Goal: Contribute content: Contribute content

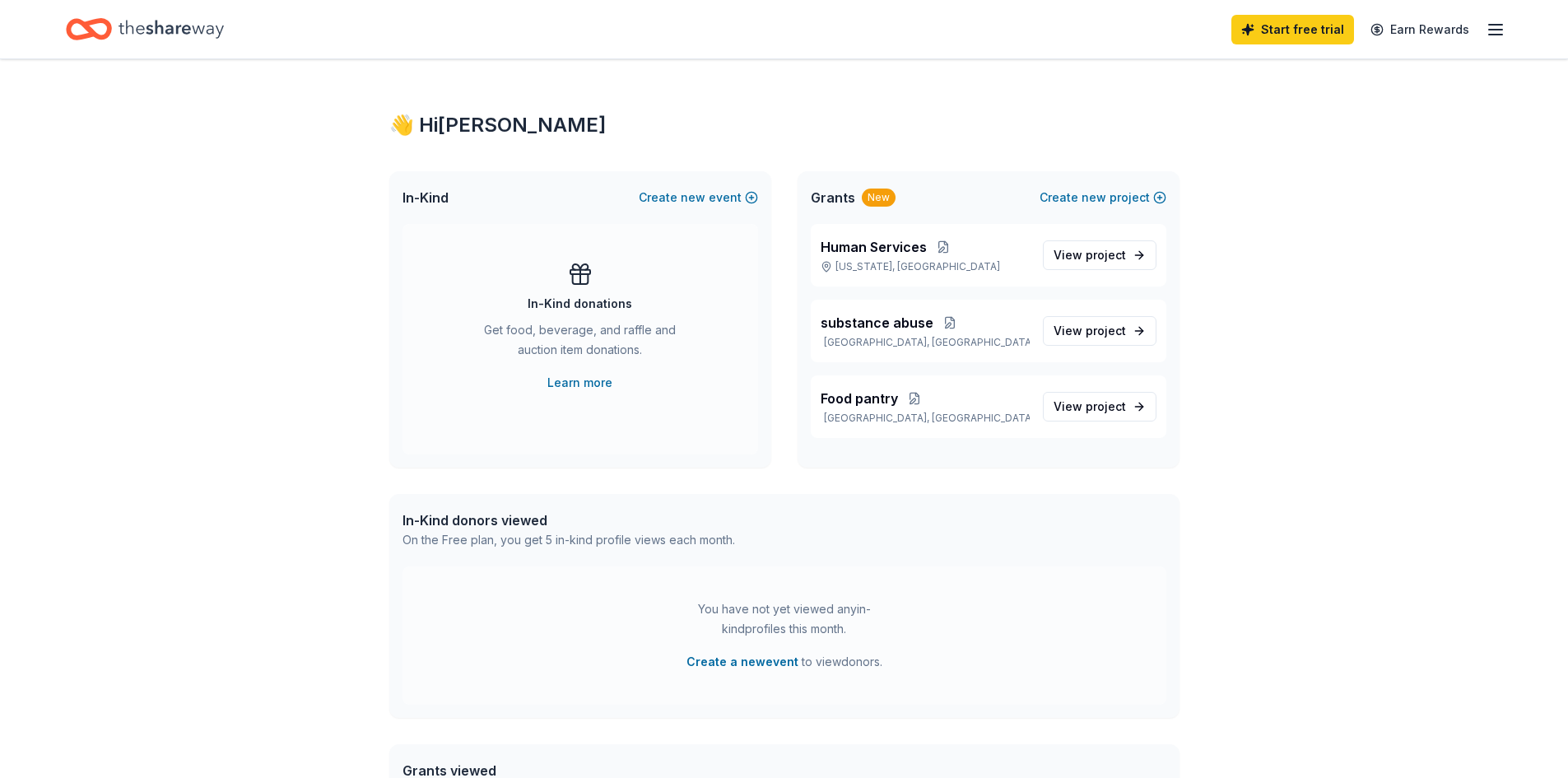
click at [1495, 22] on icon "button" at bounding box center [1495, 30] width 20 height 20
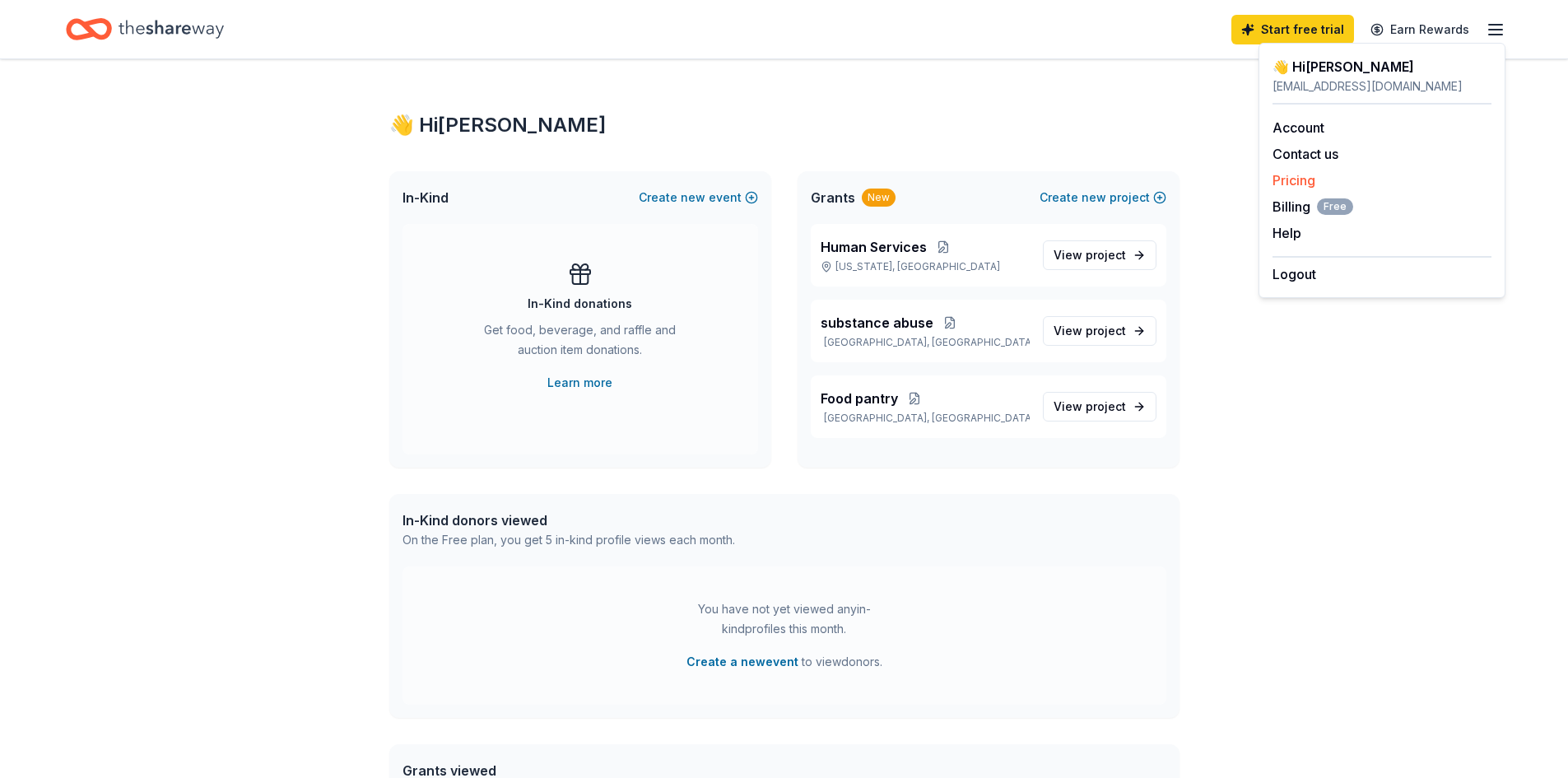
click at [1307, 181] on link "Pricing" at bounding box center [1293, 180] width 43 height 17
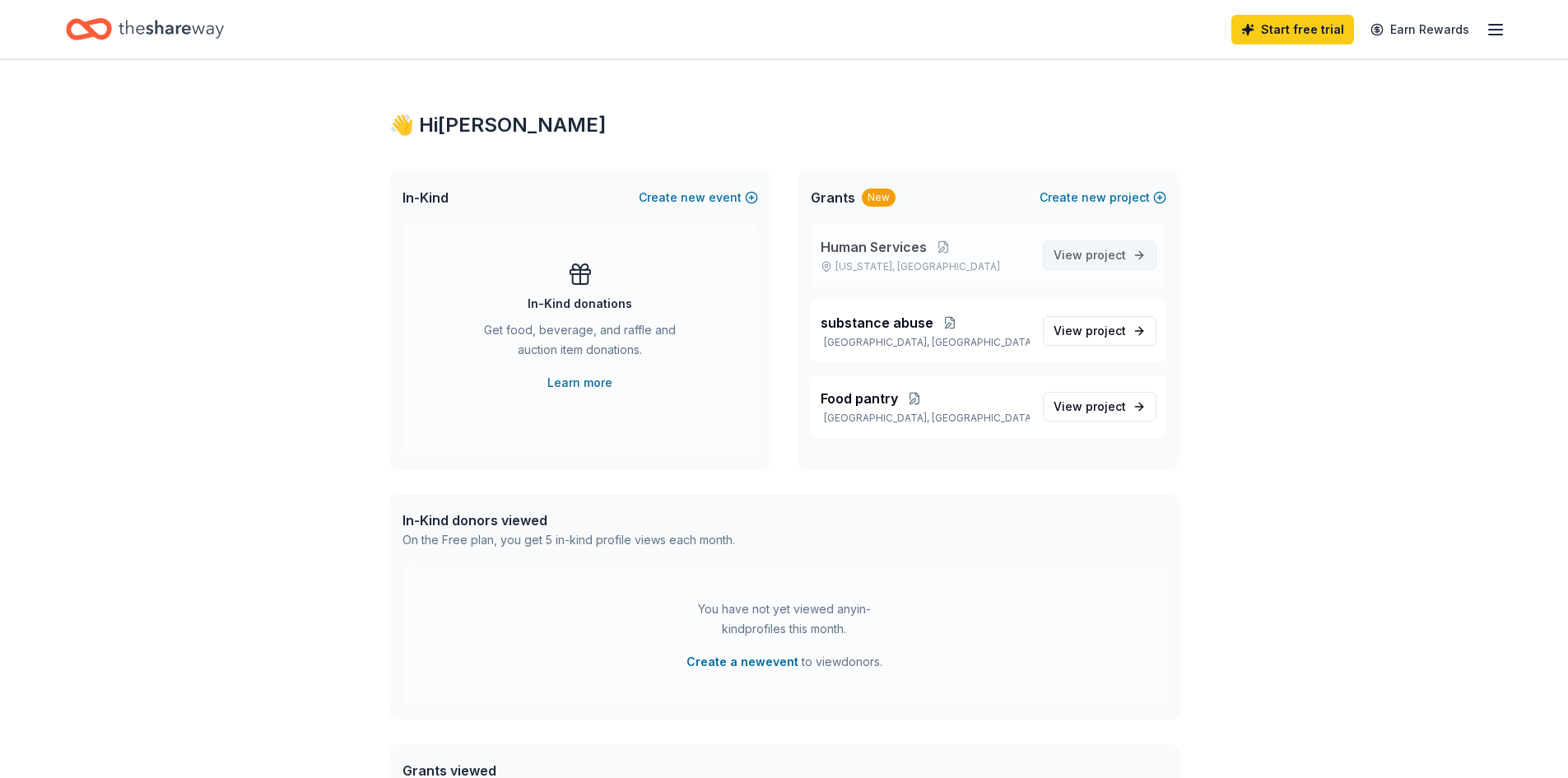
click at [1101, 251] on span "project" at bounding box center [1106, 255] width 40 height 14
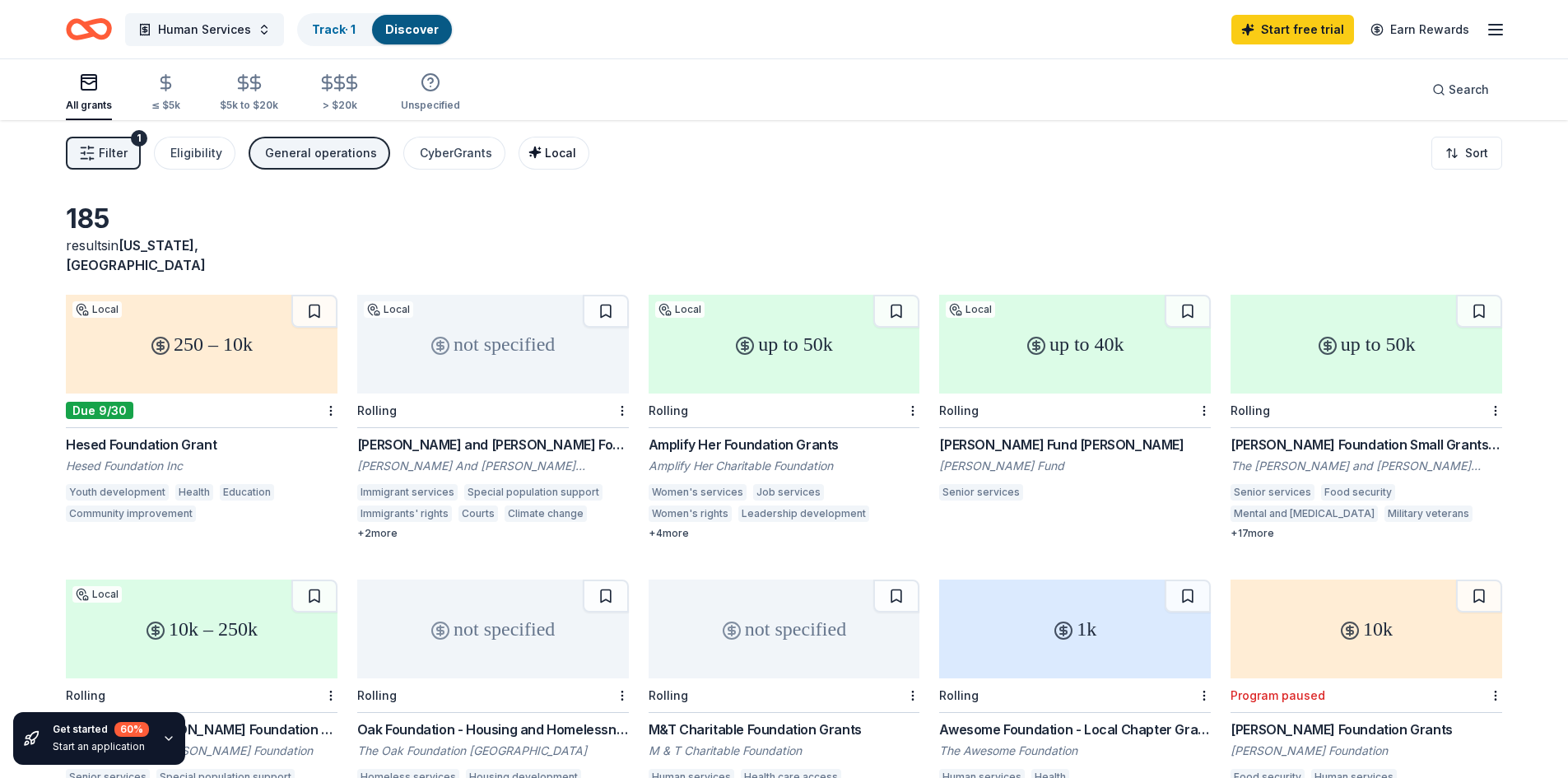
click at [545, 149] on span "Local" at bounding box center [561, 153] width 31 height 14
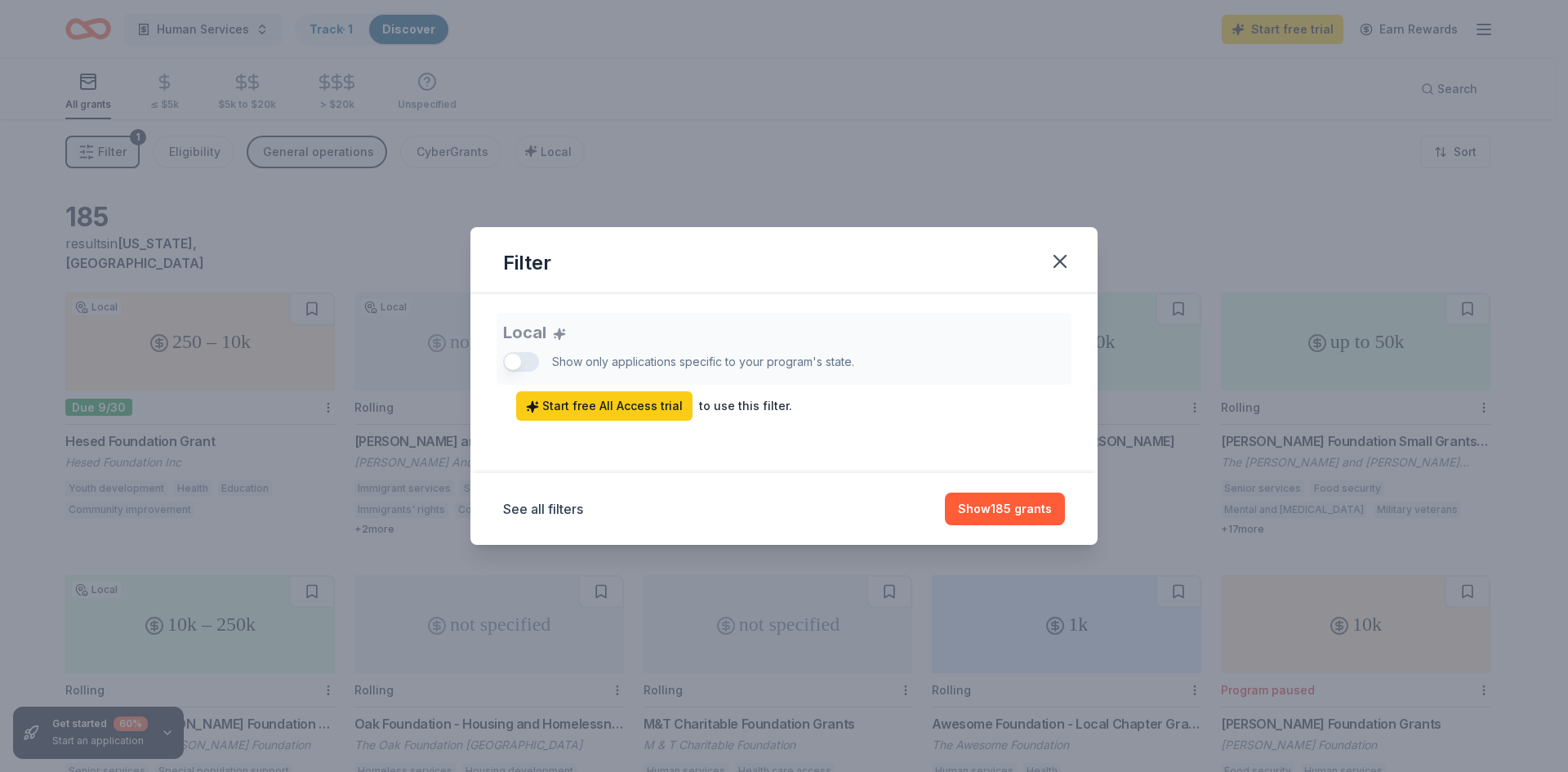
click at [535, 366] on div "Local Show only applications specific to your program's state. Start free All A…" at bounding box center [783, 367] width 561 height 108
click at [530, 363] on div "Local Show only applications specific to your program's state. Start free All A…" at bounding box center [783, 367] width 561 height 108
click at [530, 361] on div "Local Show only applications specific to your program's state. Start free All A…" at bounding box center [783, 367] width 561 height 108
click at [1069, 269] on icon "button" at bounding box center [1060, 261] width 23 height 23
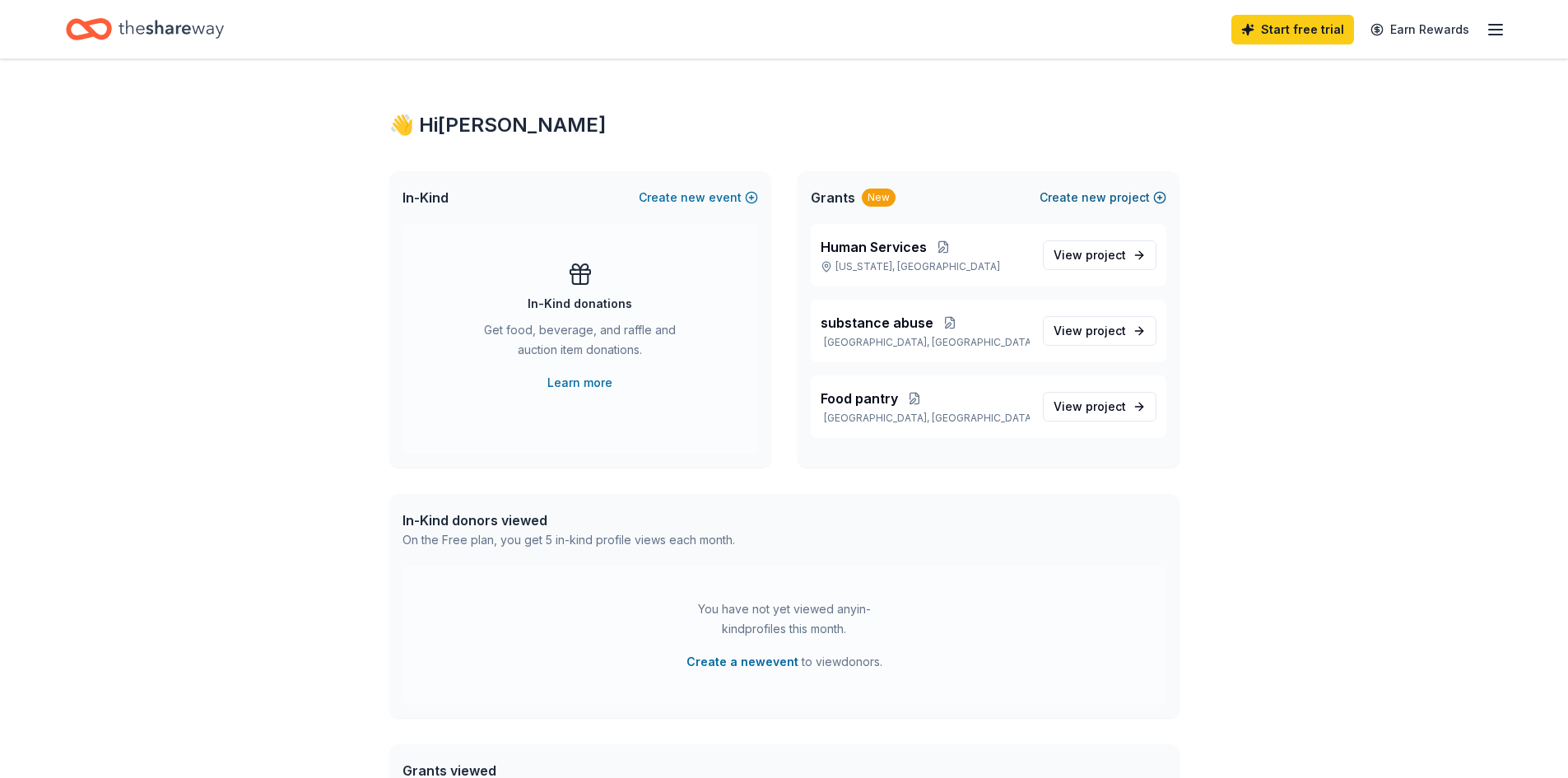
click at [1094, 203] on span "new" at bounding box center [1093, 197] width 24 height 20
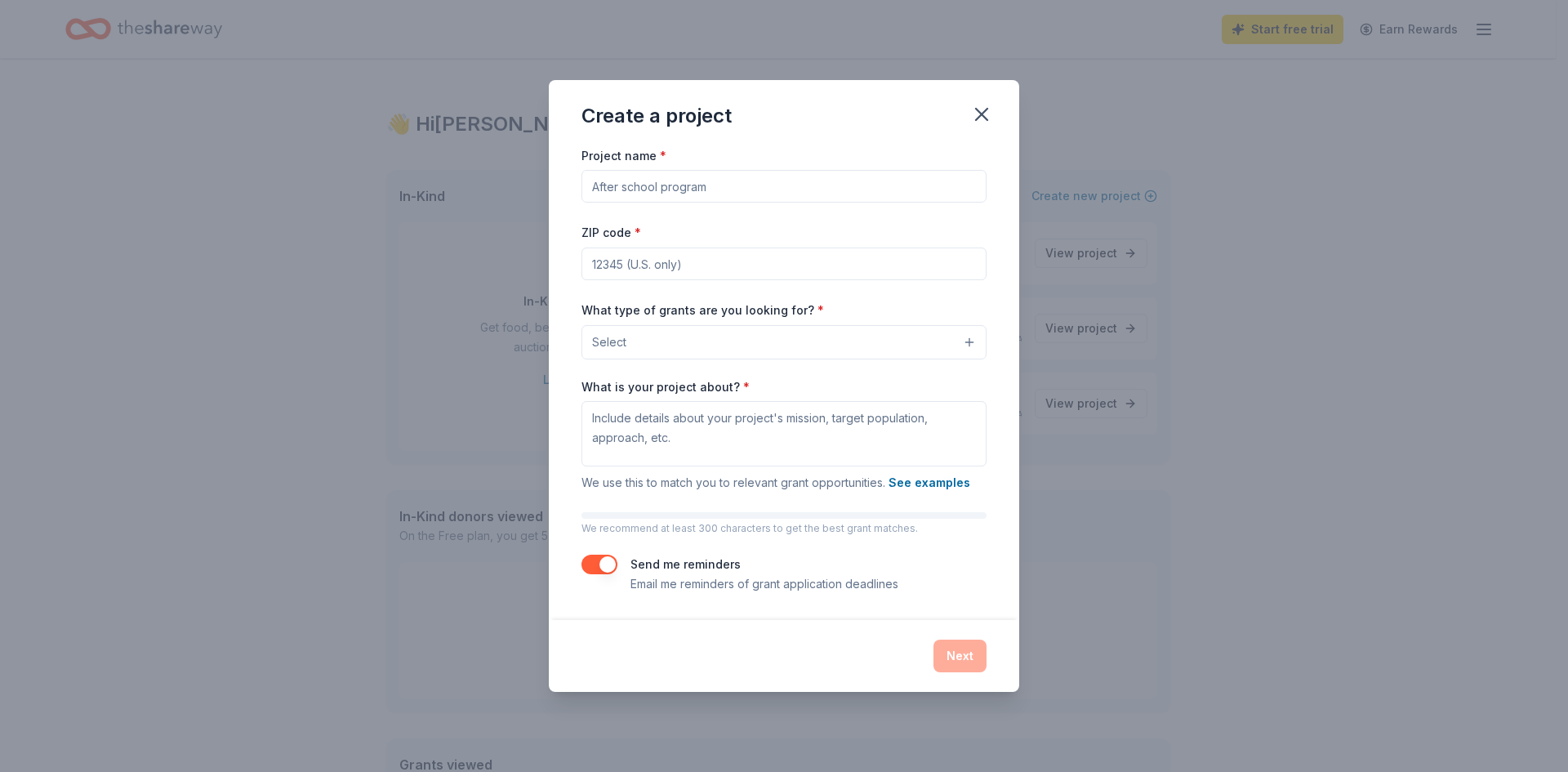
click at [707, 185] on input "Project name *" at bounding box center [784, 186] width 405 height 33
type input "Summer camp"
click at [662, 257] on input "ZIP code *" at bounding box center [784, 264] width 405 height 33
type input "12520"
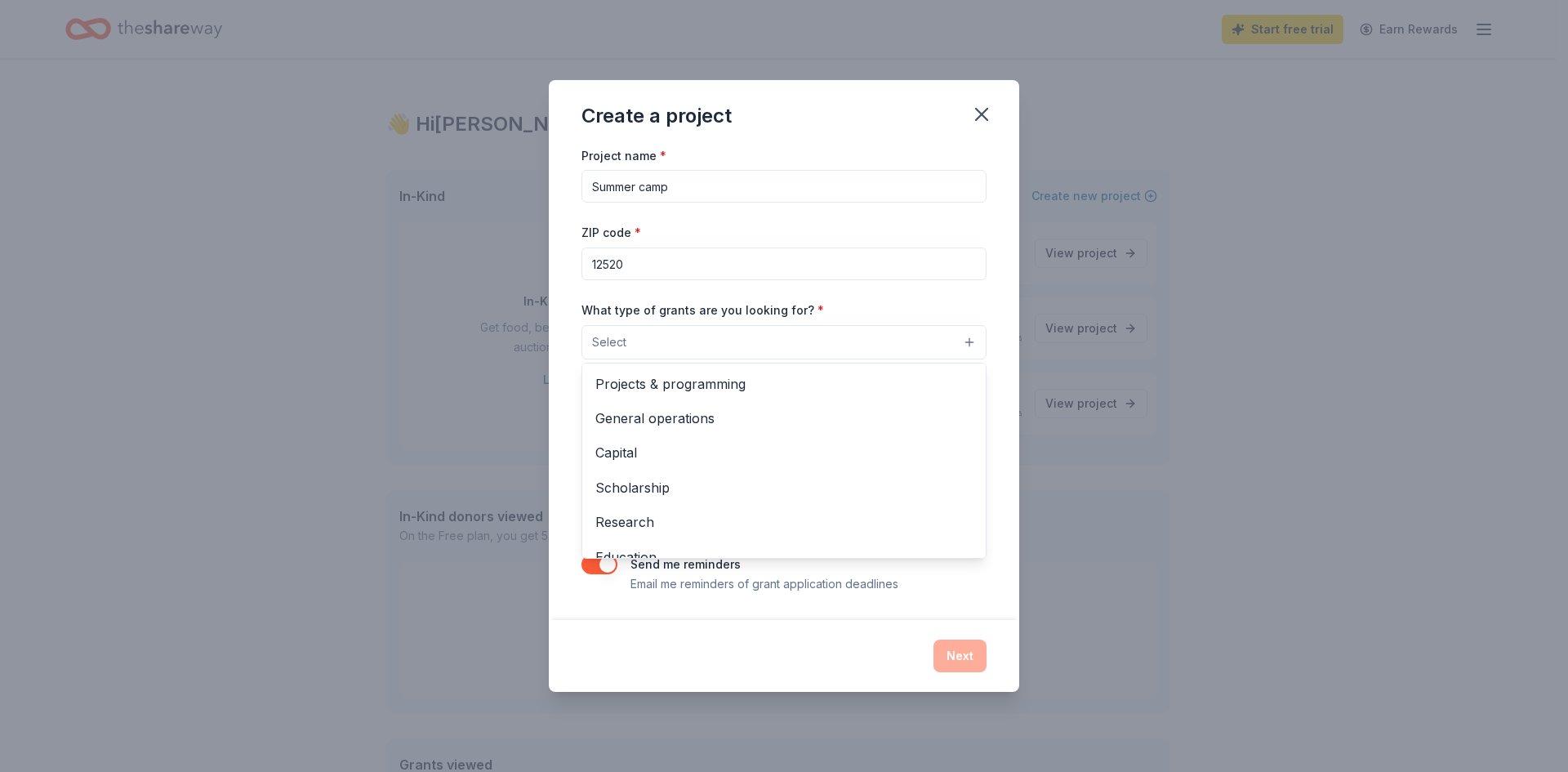
click at [809, 340] on button "Select" at bounding box center [784, 342] width 405 height 35
click at [702, 413] on span "General operations" at bounding box center [783, 417] width 377 height 22
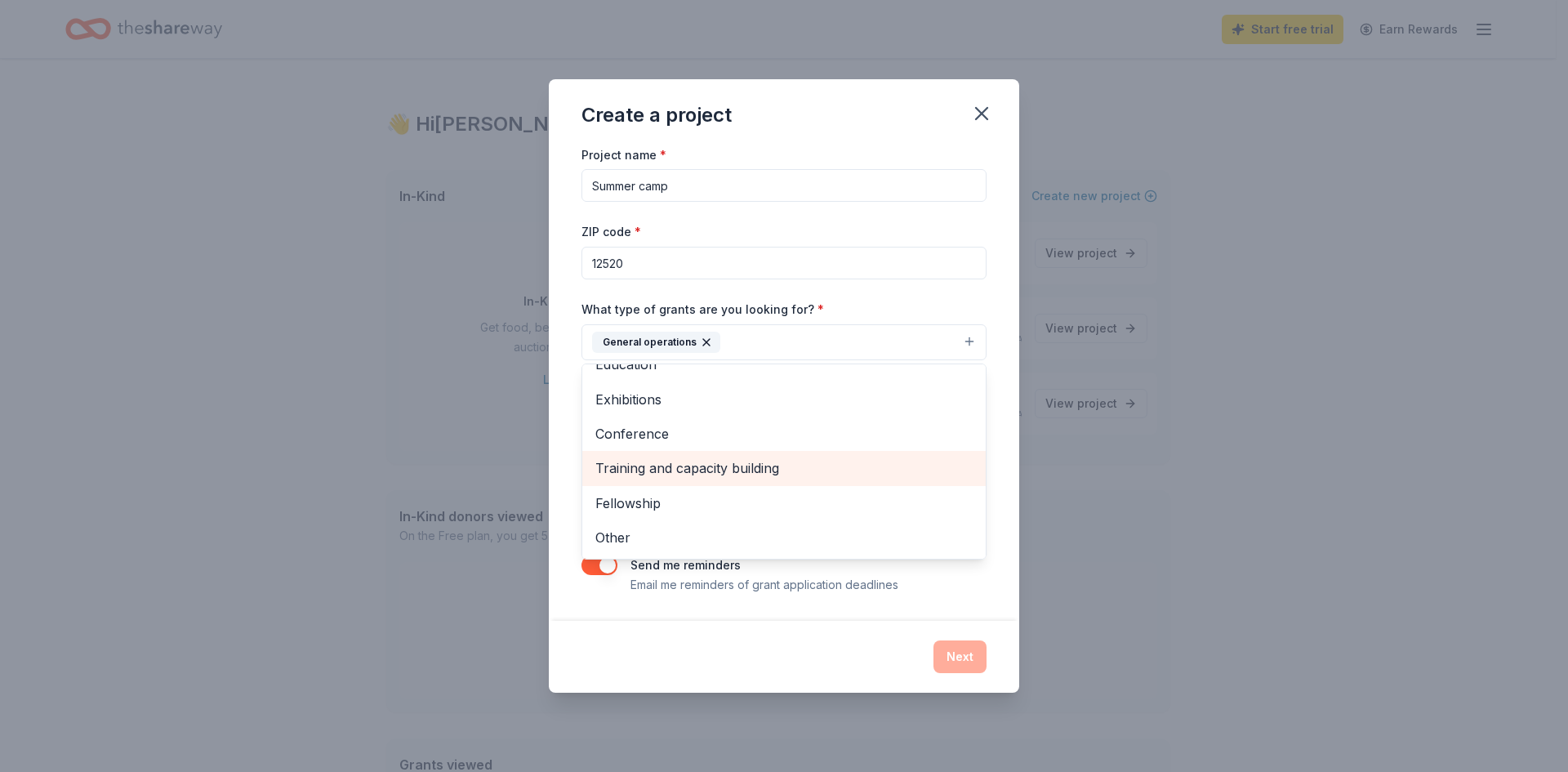
click at [712, 459] on span "Training and capacity building" at bounding box center [783, 468] width 377 height 22
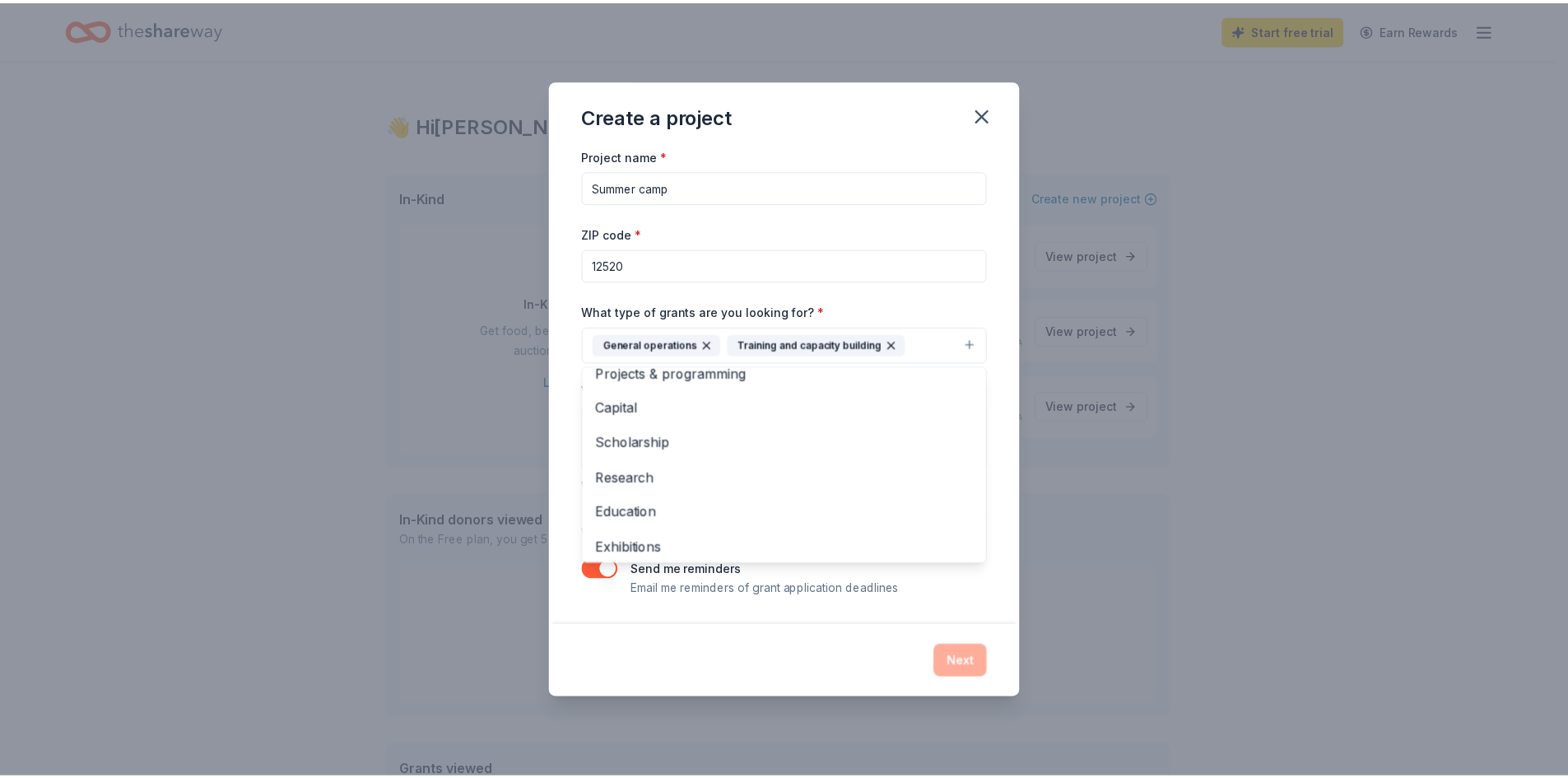
scroll to position [0, 0]
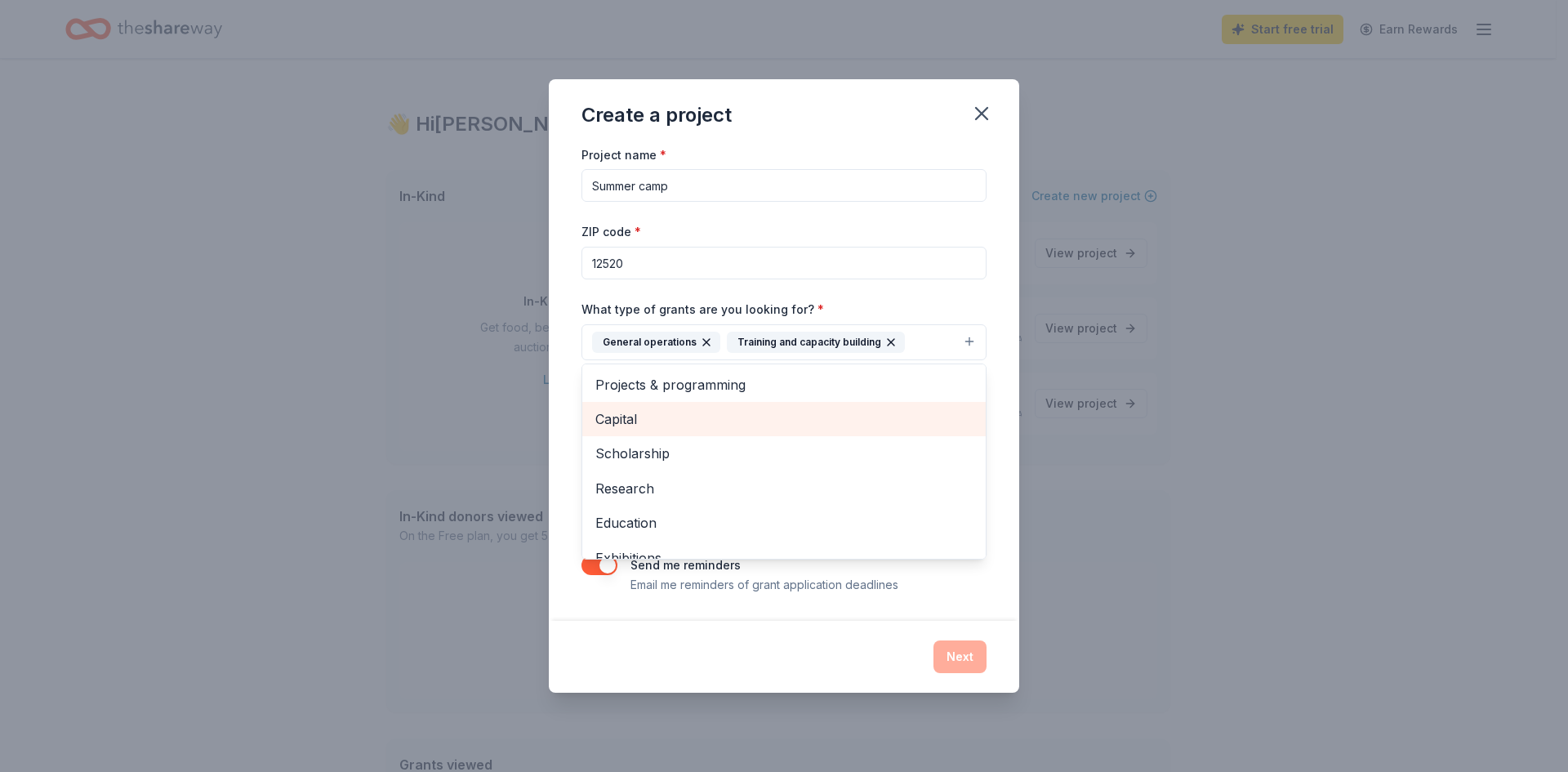
click at [612, 415] on span "Capital" at bounding box center [783, 418] width 377 height 22
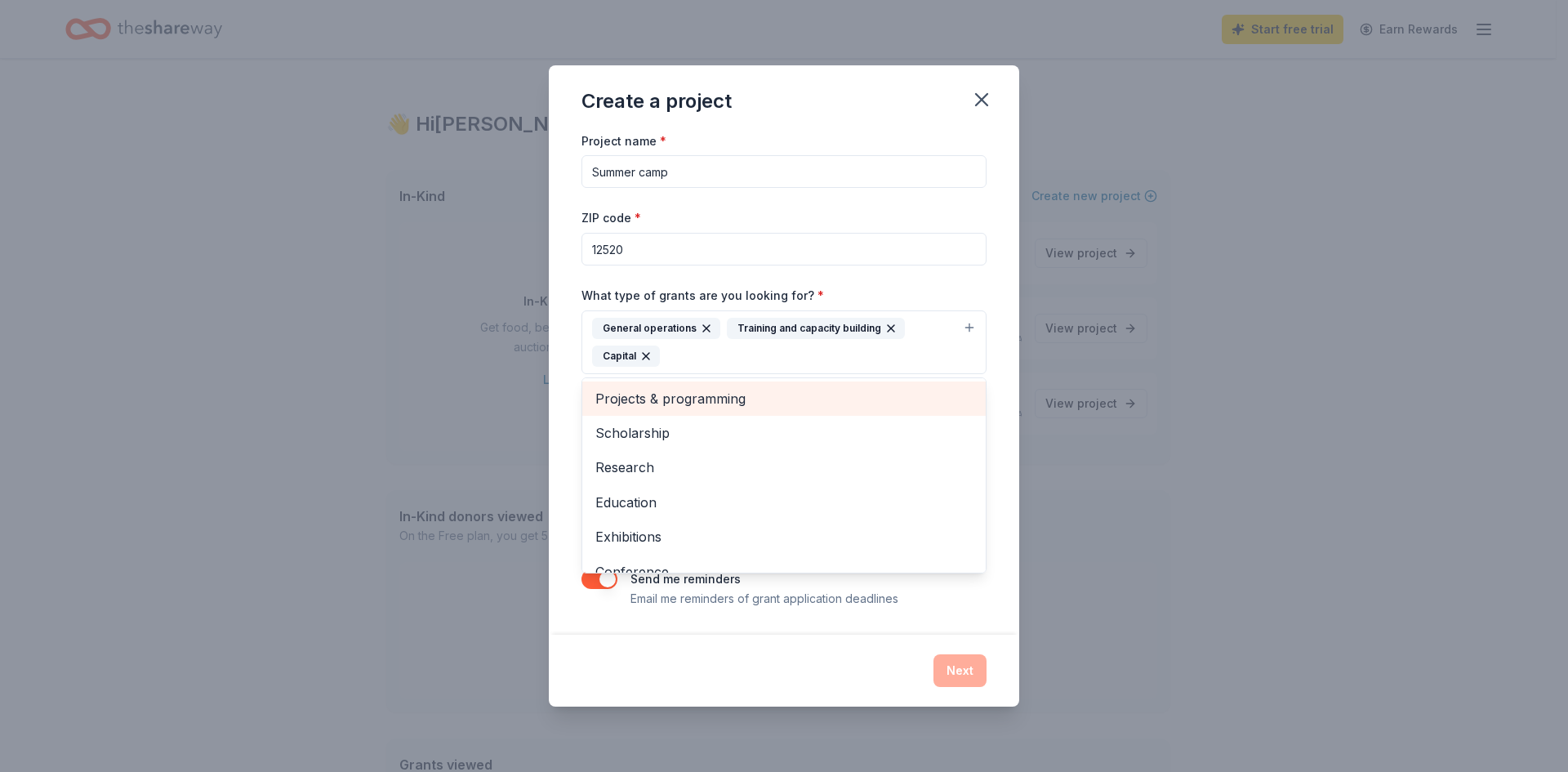
click at [634, 403] on span "Projects & programming" at bounding box center [783, 399] width 377 height 22
click at [1199, 540] on div "Create a project Project name * Summer camp ZIP code * 12520 What type of grant…" at bounding box center [784, 386] width 1568 height 772
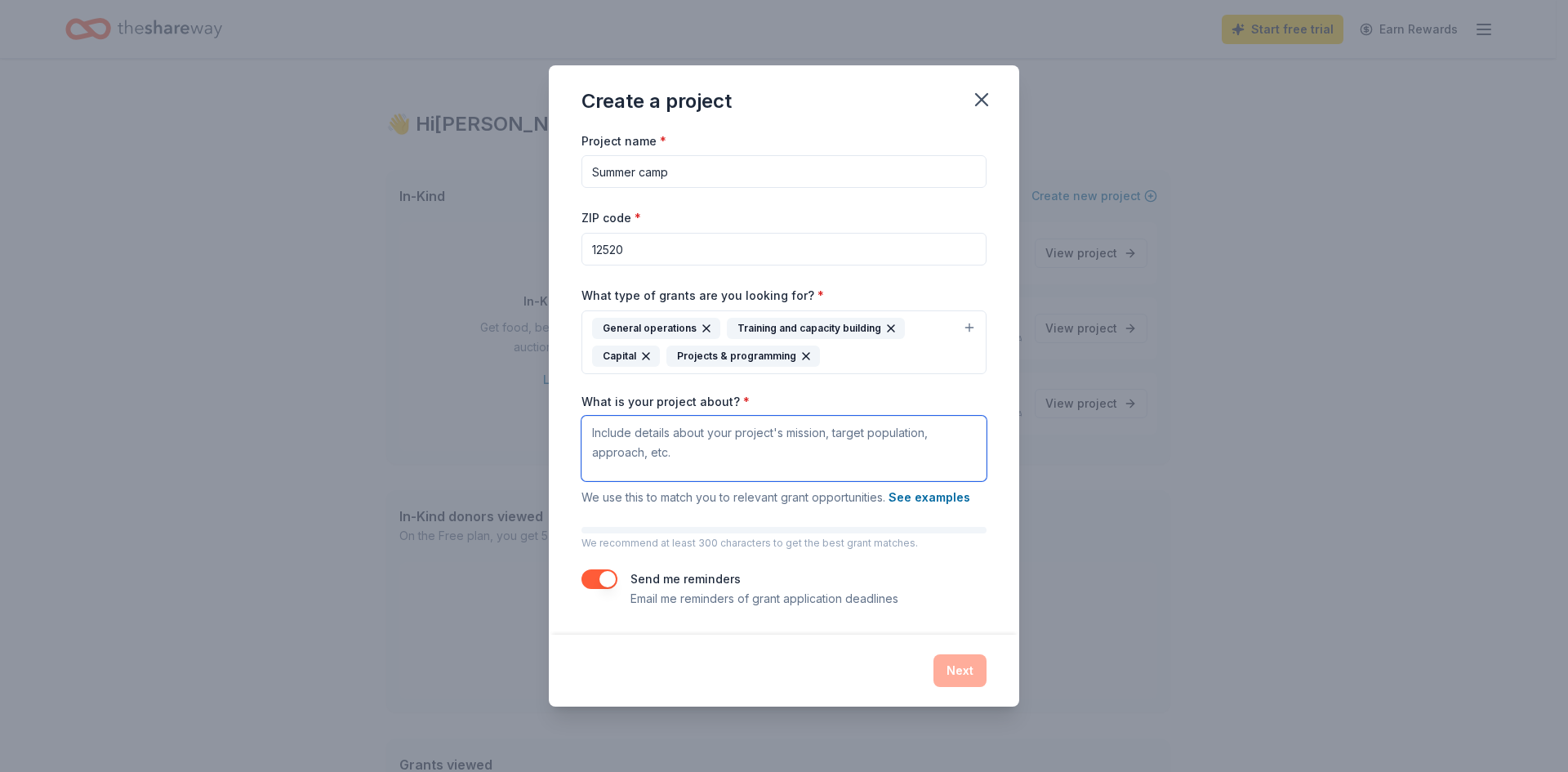
click at [665, 440] on textarea "What is your project about? *" at bounding box center [784, 449] width 405 height 66
type textarea "s"
type textarea "p"
type textarea "underserved youth summer programming [MEDICAL_DATA] families children summer ca…"
click at [945, 665] on button "Next" at bounding box center [960, 670] width 53 height 33
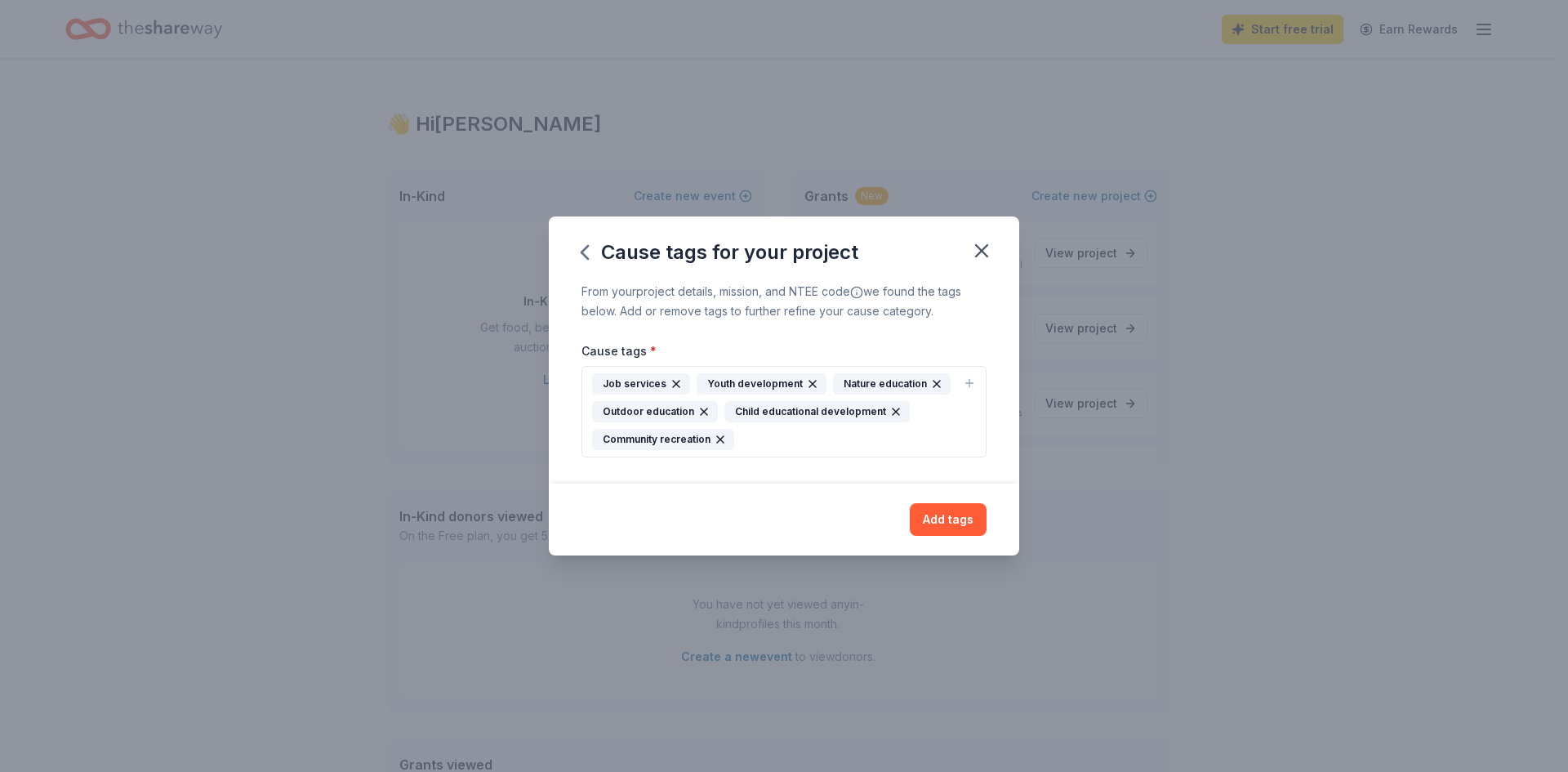
click at [933, 385] on icon "button" at bounding box center [936, 383] width 13 height 13
click at [674, 391] on icon "button" at bounding box center [675, 383] width 13 height 13
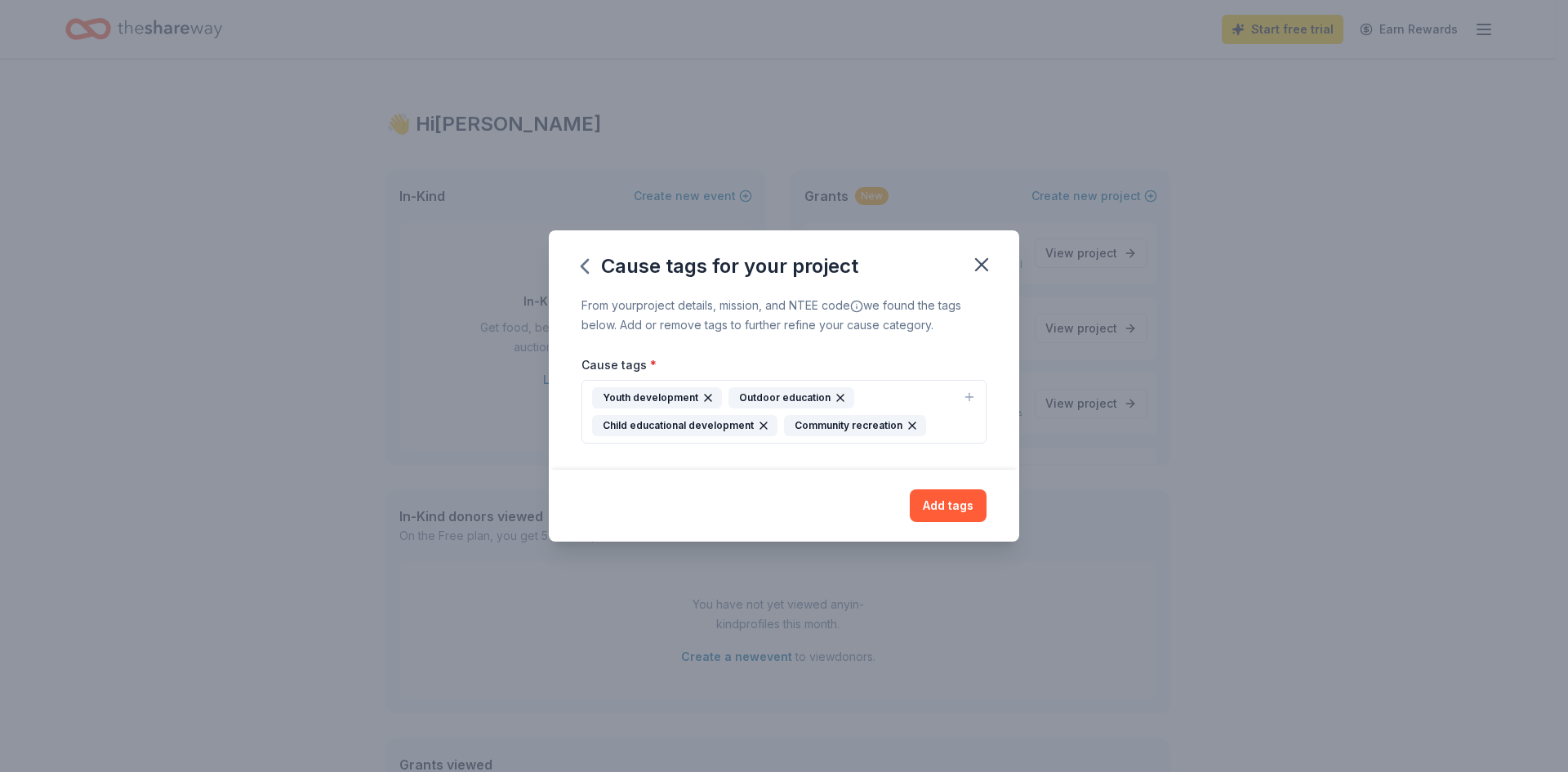
click at [835, 392] on icon "button" at bounding box center [840, 398] width 13 height 13
click at [894, 398] on icon "button" at bounding box center [900, 398] width 13 height 13
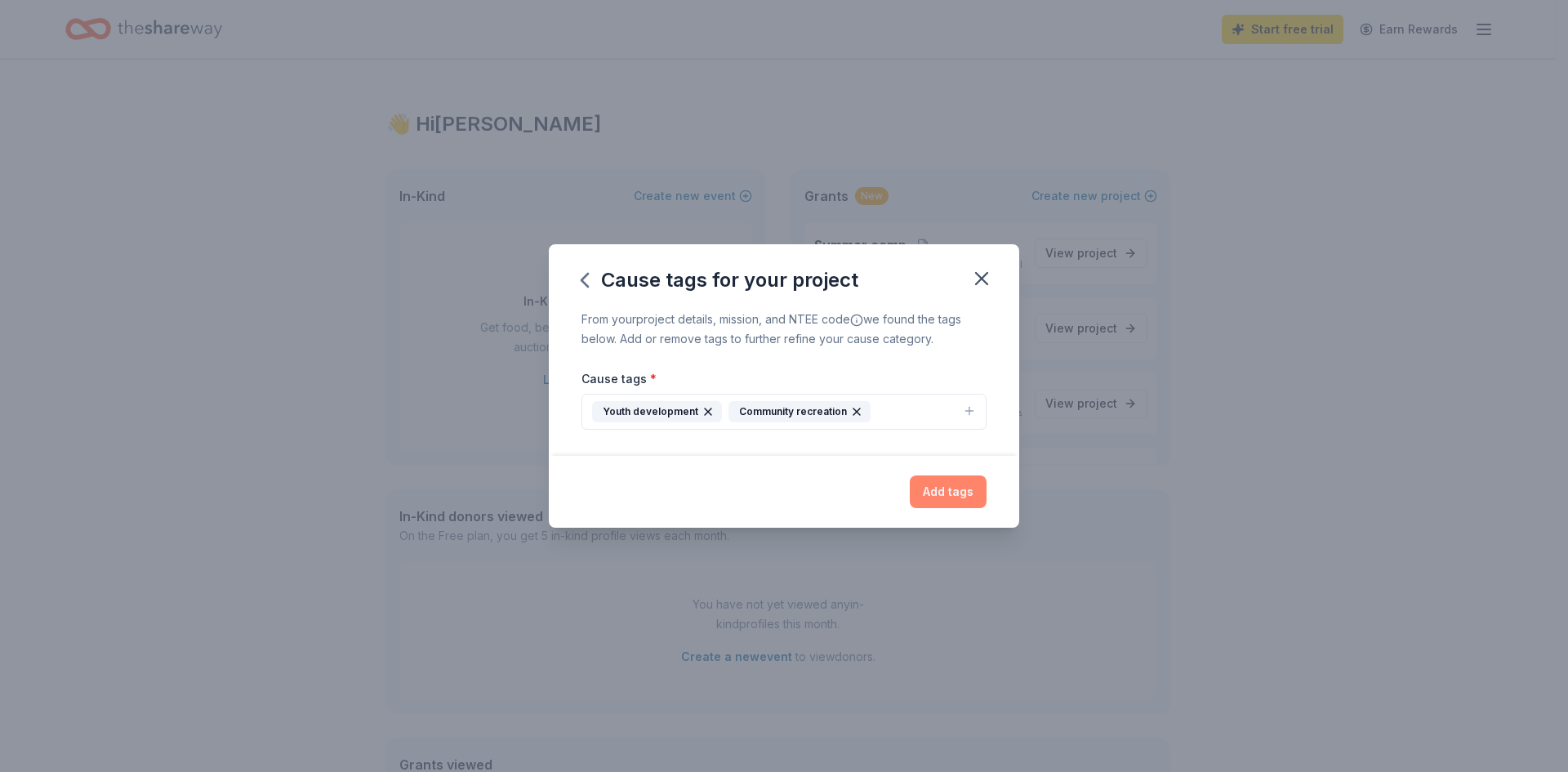
click at [930, 493] on button "Add tags" at bounding box center [948, 492] width 77 height 33
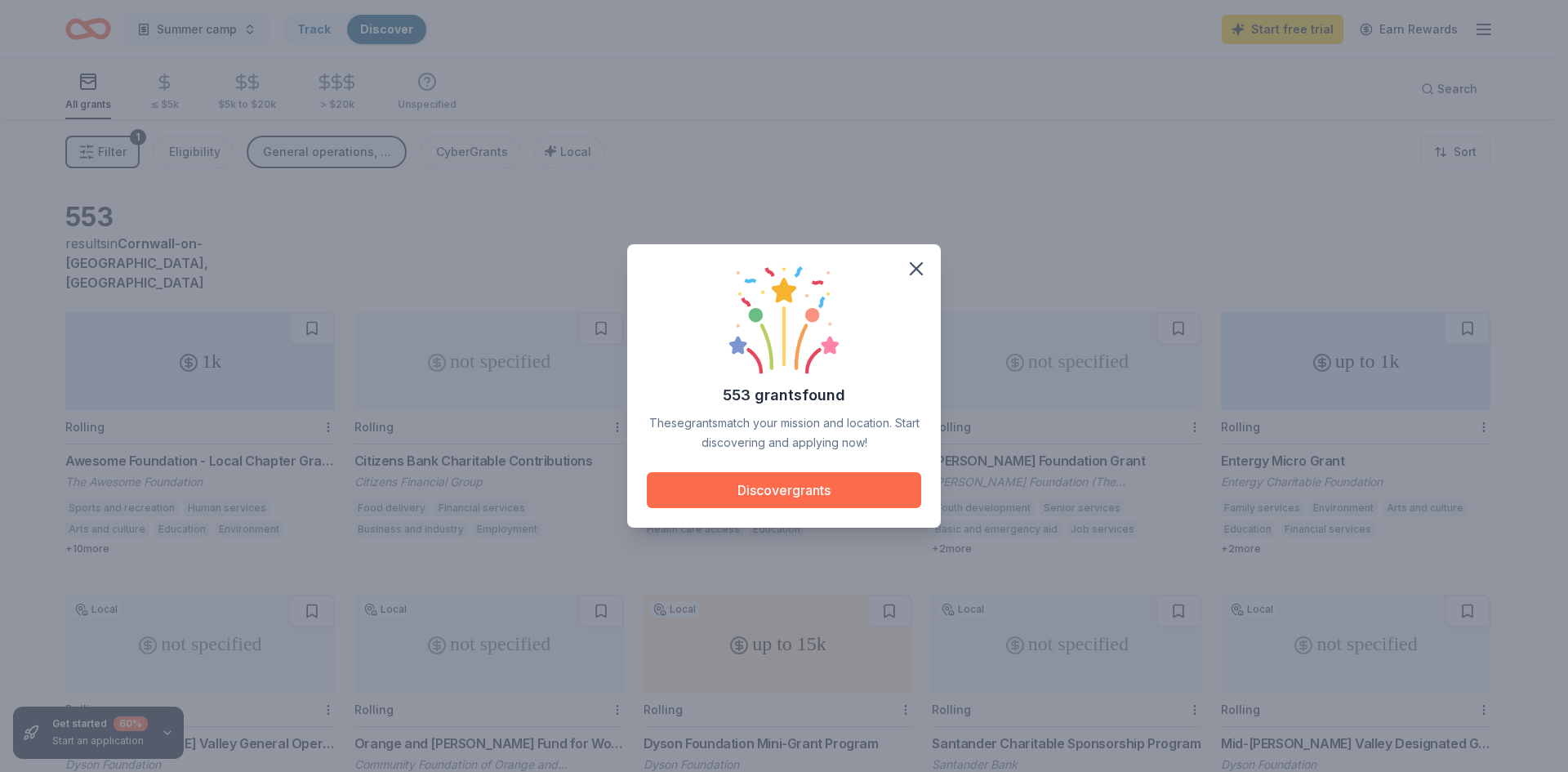
click at [837, 503] on button "Discover grants" at bounding box center [784, 490] width 274 height 36
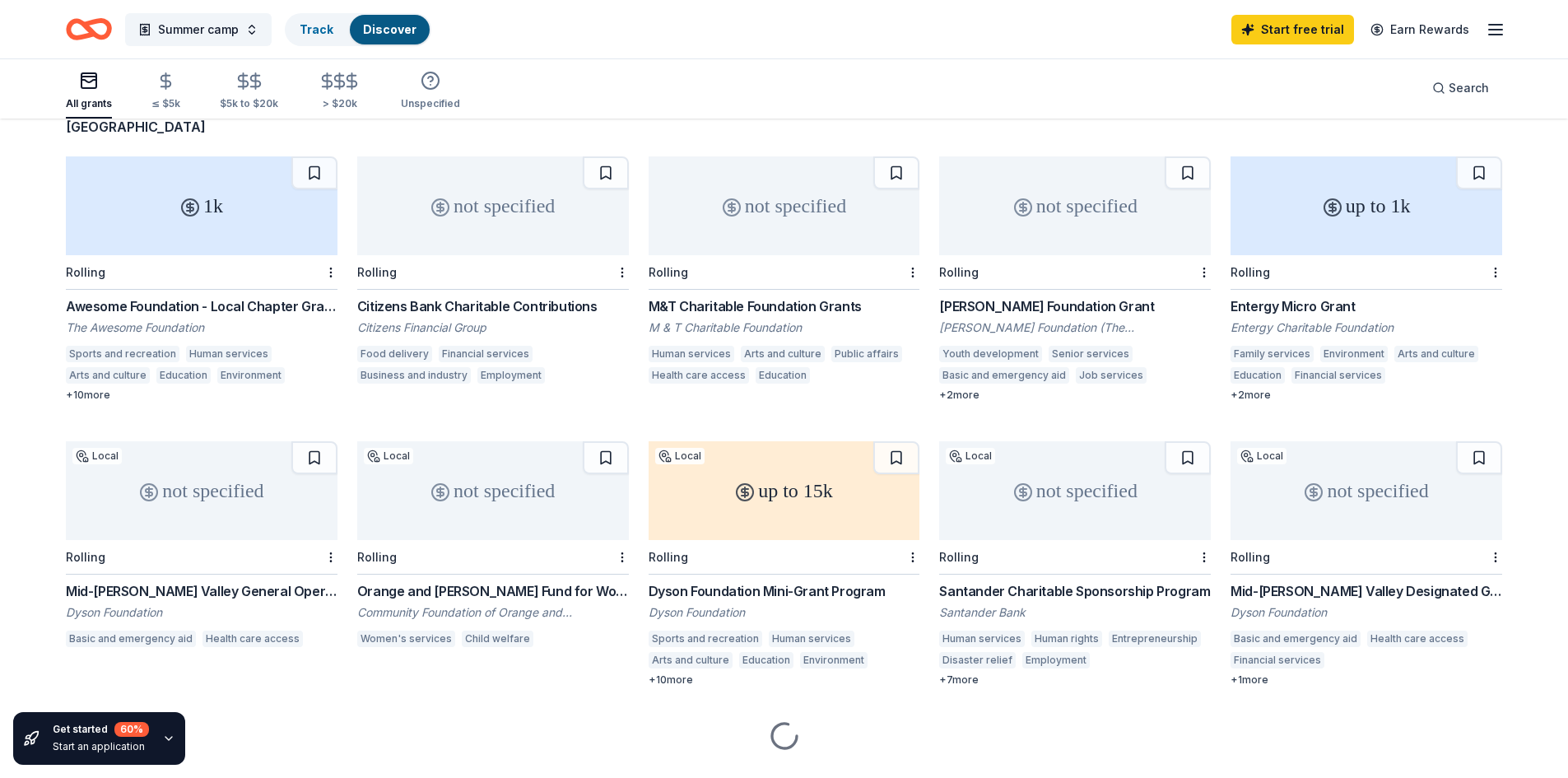
scroll to position [159, 0]
